Goal: Transaction & Acquisition: Purchase product/service

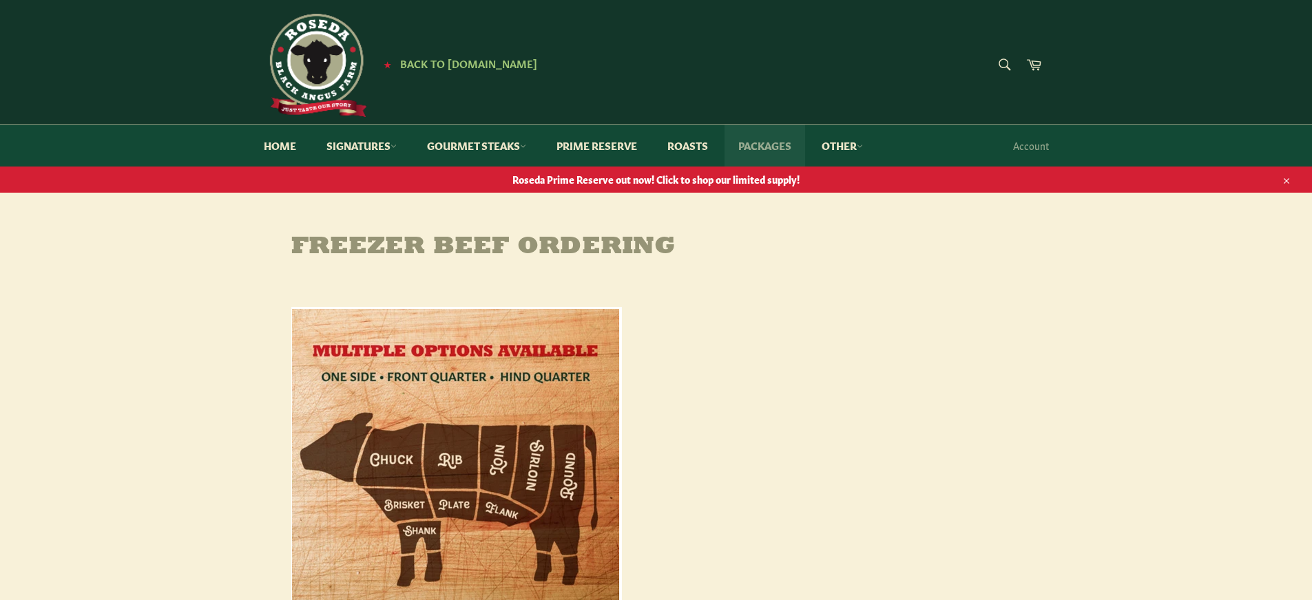
click at [775, 138] on link "Packages" at bounding box center [764, 146] width 81 height 42
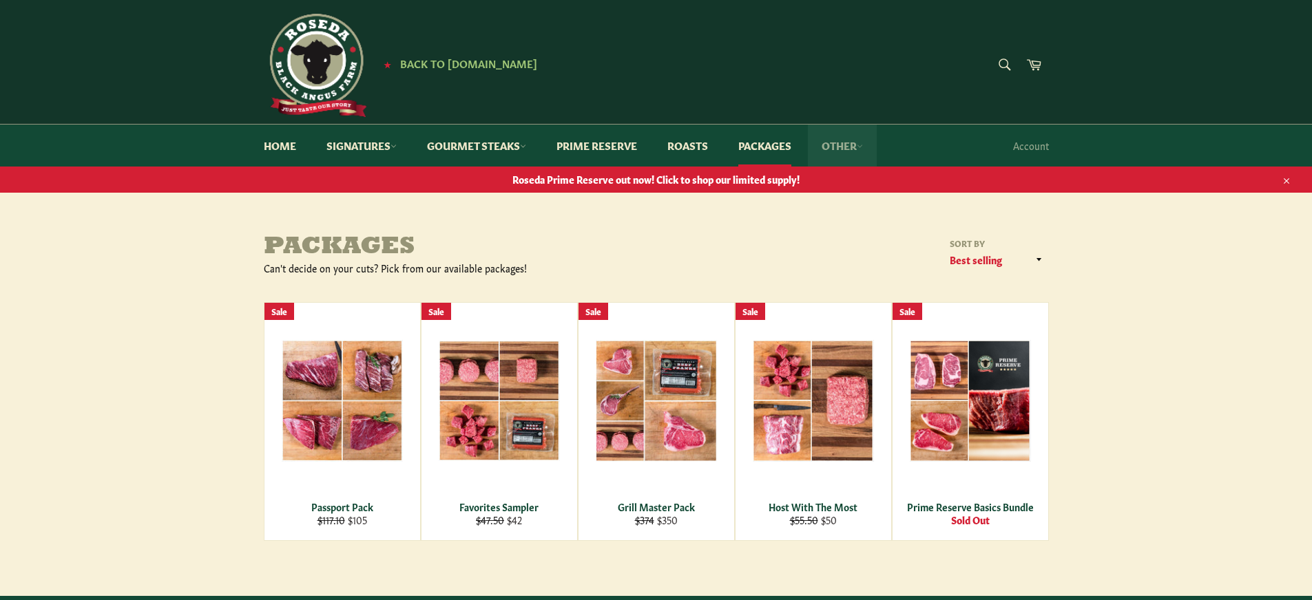
click at [856, 145] on link "Other" at bounding box center [842, 146] width 69 height 42
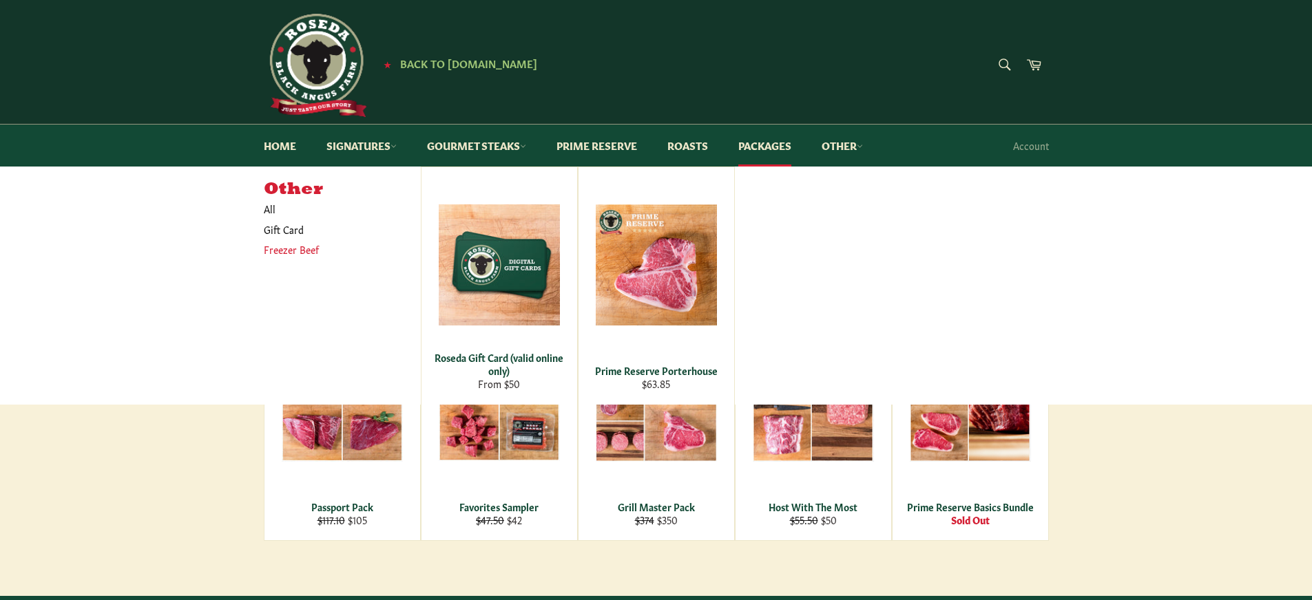
click at [287, 251] on link "Freezer Beef" at bounding box center [332, 250] width 150 height 20
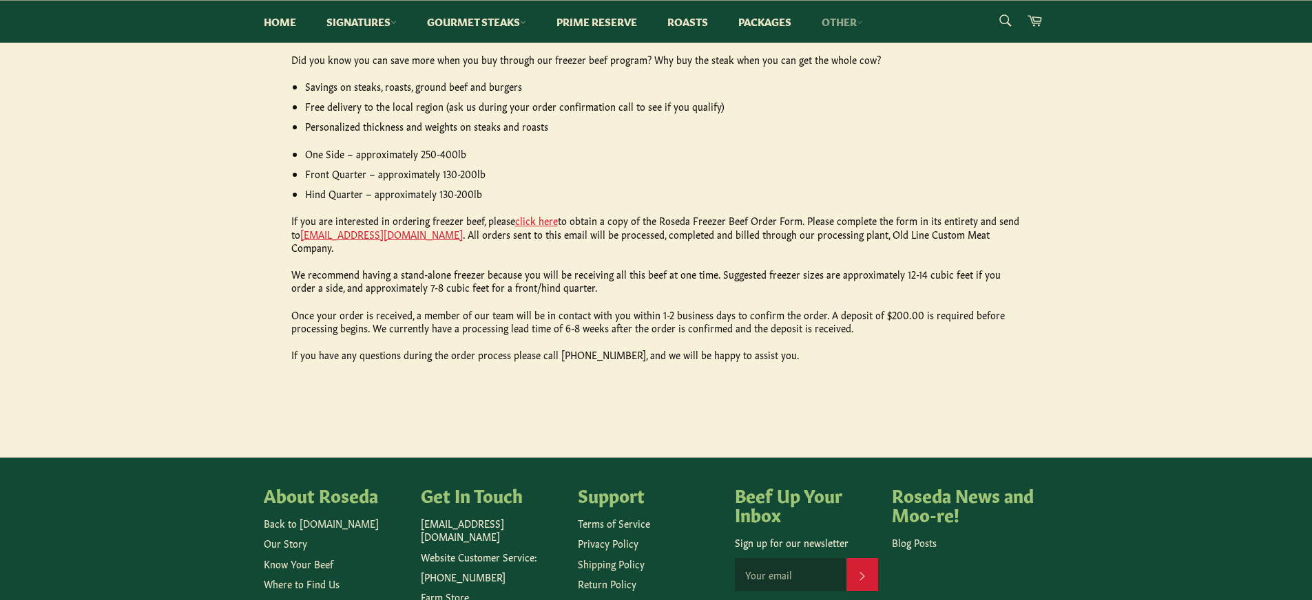
scroll to position [446, 0]
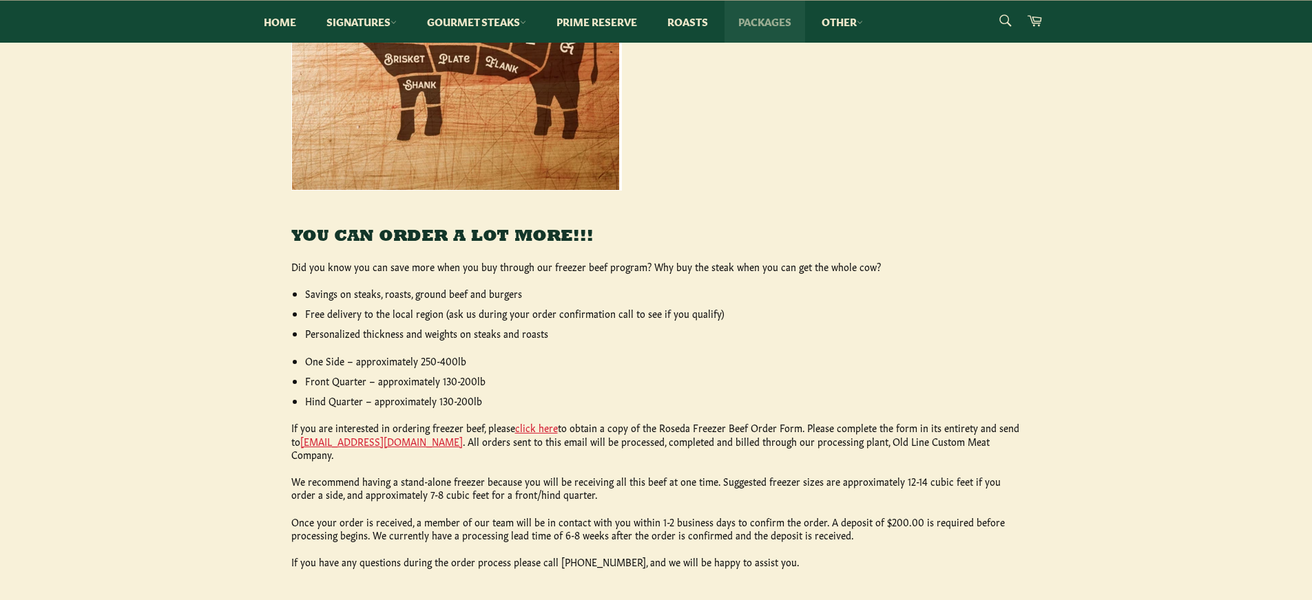
click at [755, 22] on link "Packages" at bounding box center [764, 22] width 81 height 42
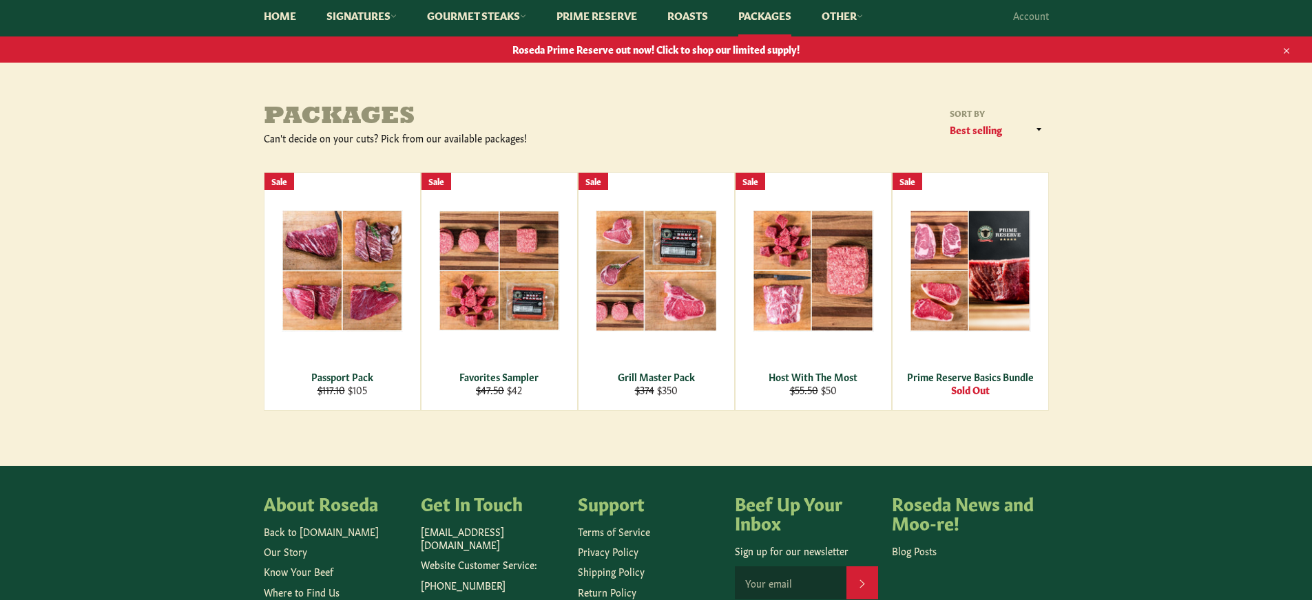
scroll to position [138, 0]
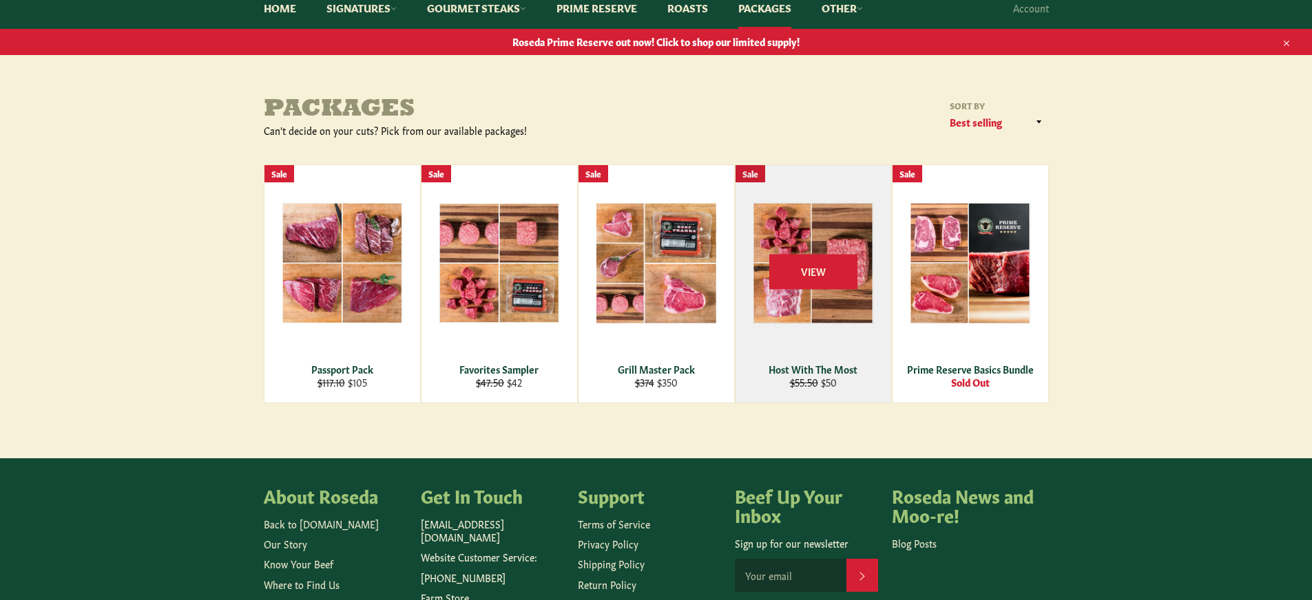
click at [832, 316] on div "View" at bounding box center [813, 284] width 156 height 238
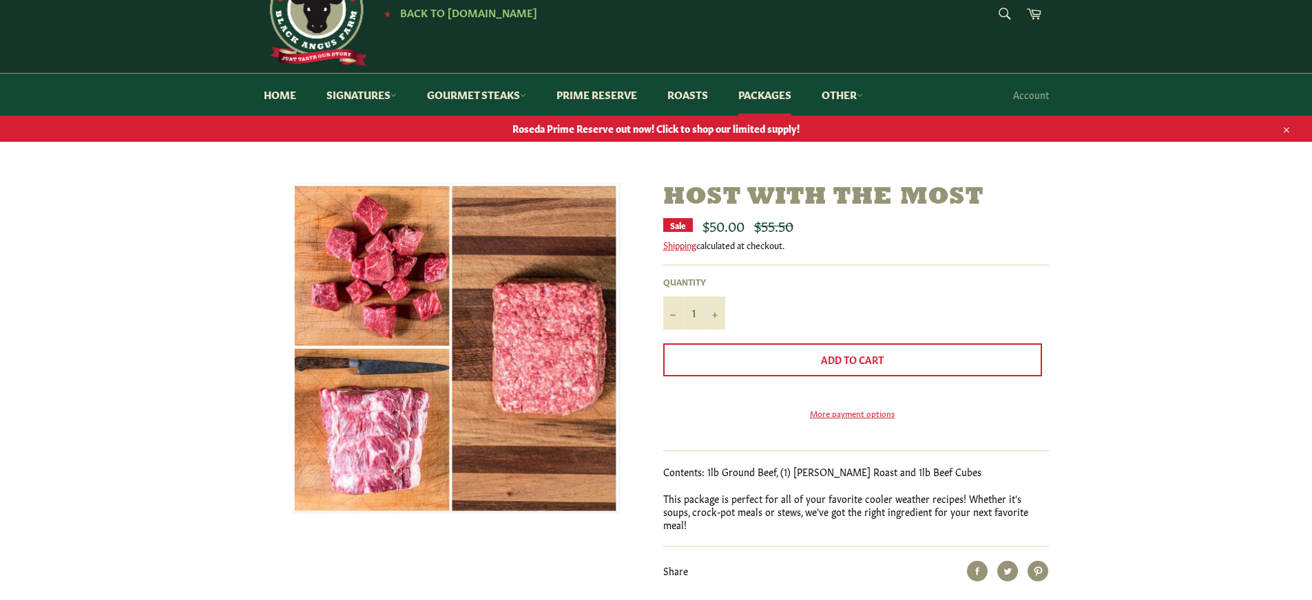
scroll to position [69, 0]
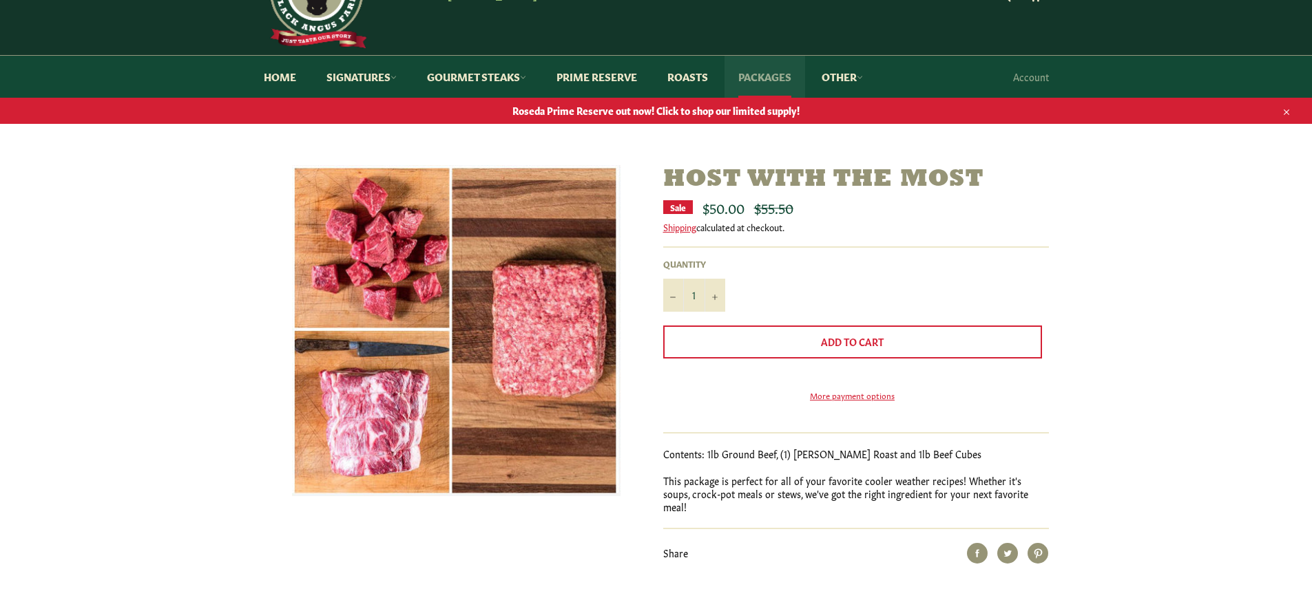
click at [768, 78] on link "Packages" at bounding box center [764, 77] width 81 height 42
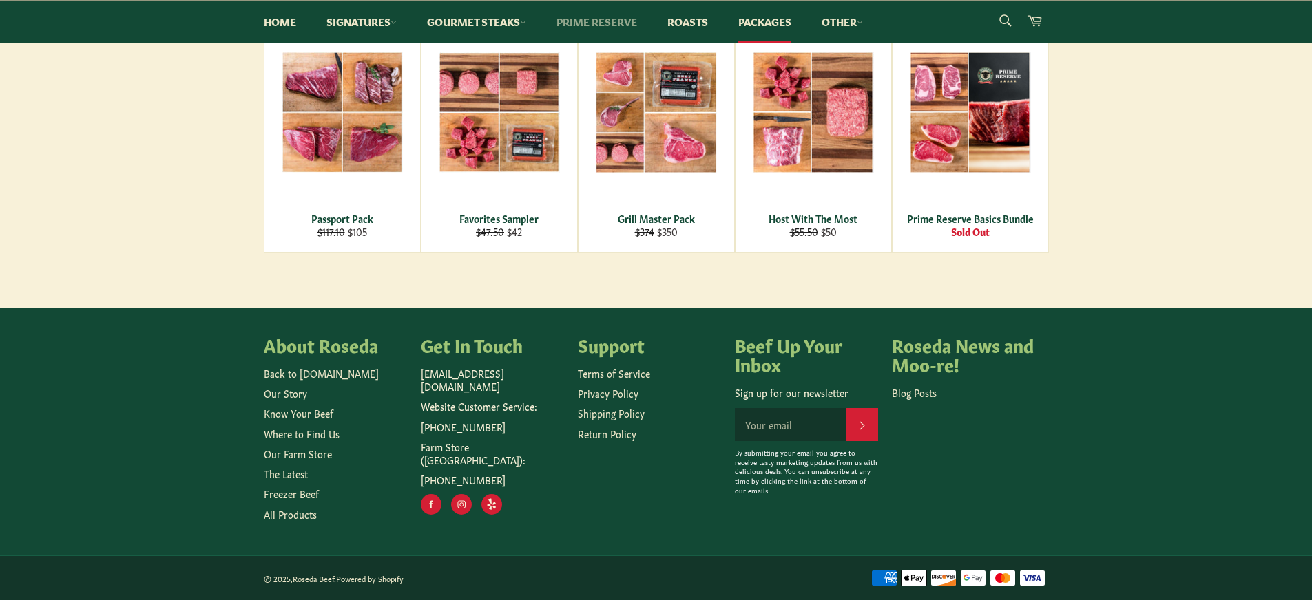
scroll to position [220, 0]
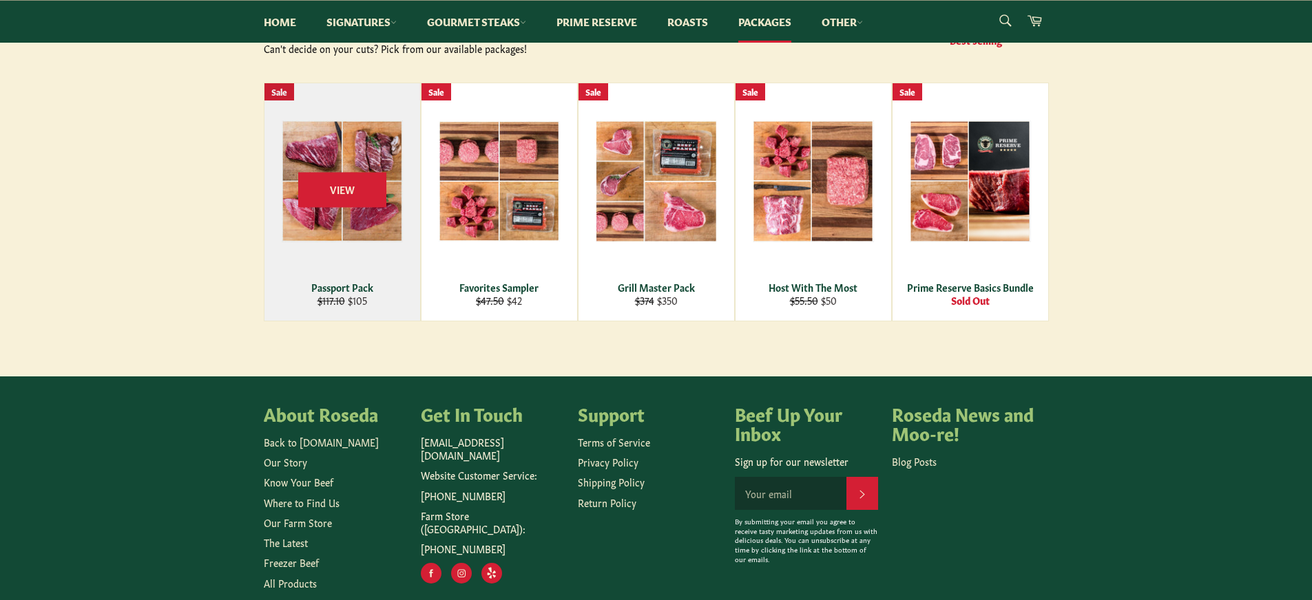
click at [347, 282] on div "Passport Pack" at bounding box center [342, 287] width 138 height 13
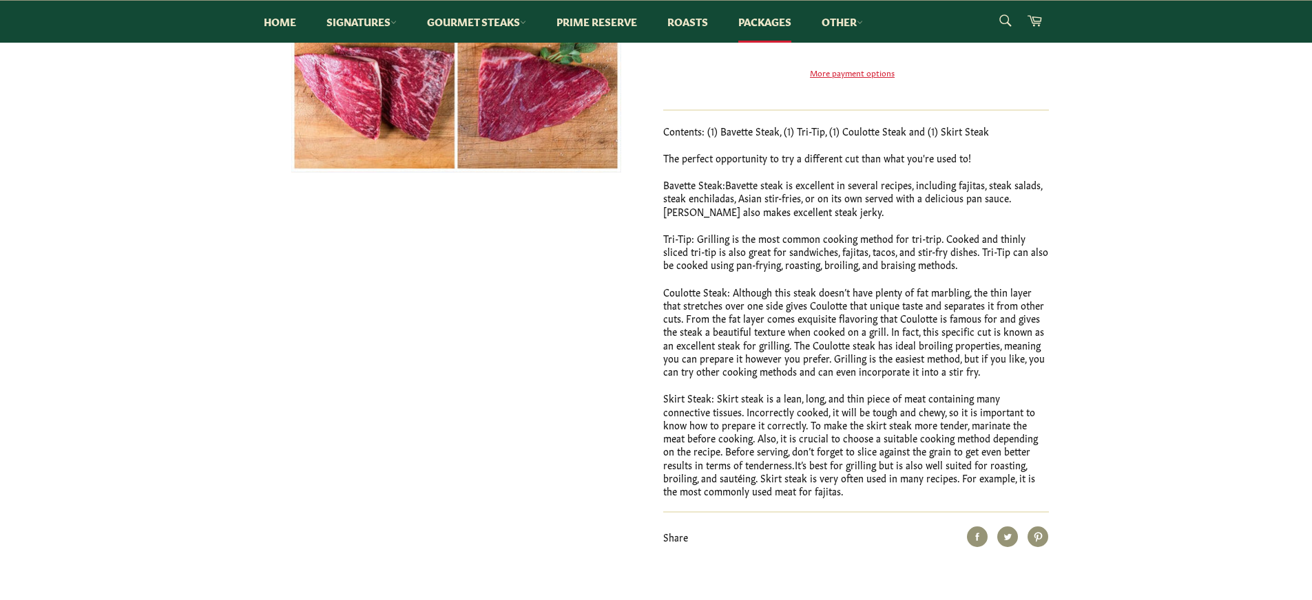
scroll to position [138, 0]
